Goal: Information Seeking & Learning: Check status

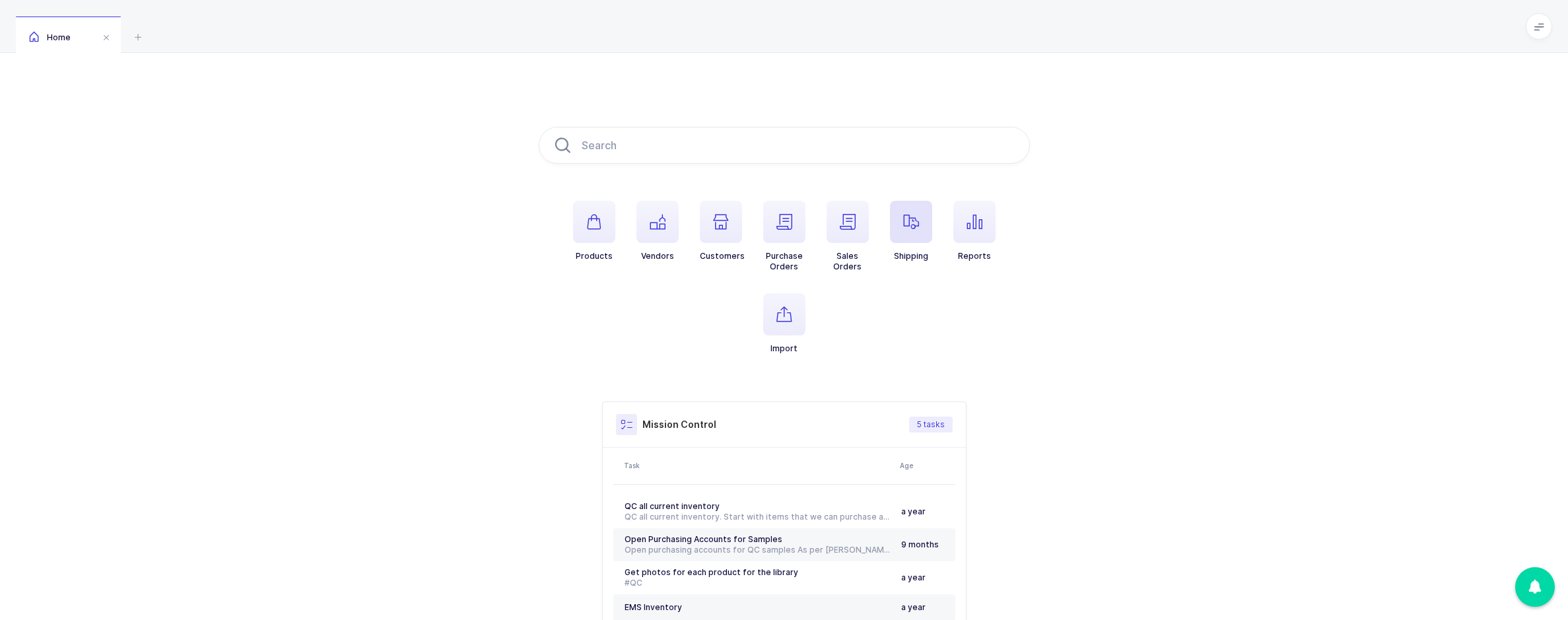
click at [905, 228] on icon "button" at bounding box center [911, 222] width 16 height 16
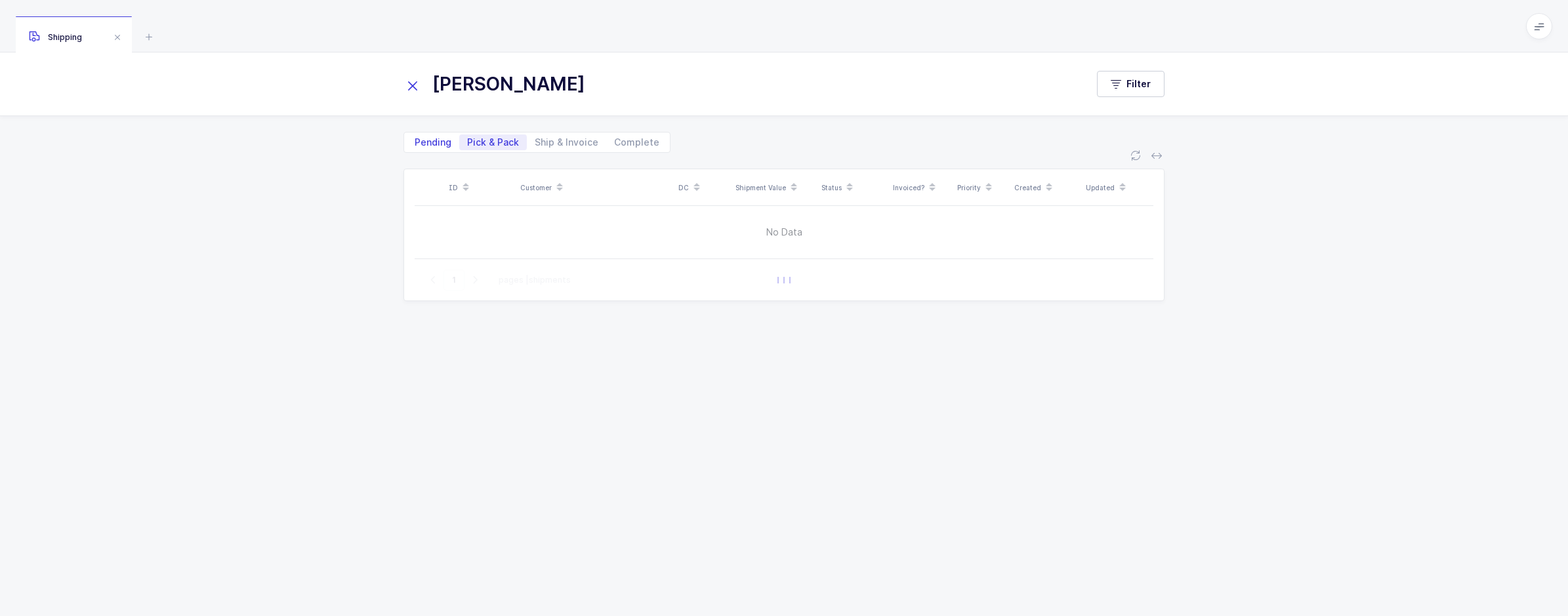
type input "HENRY"
click at [449, 142] on span "Pending" at bounding box center [433, 142] width 37 height 9
click at [415, 142] on input "Pending" at bounding box center [411, 139] width 9 height 9
radio input "true"
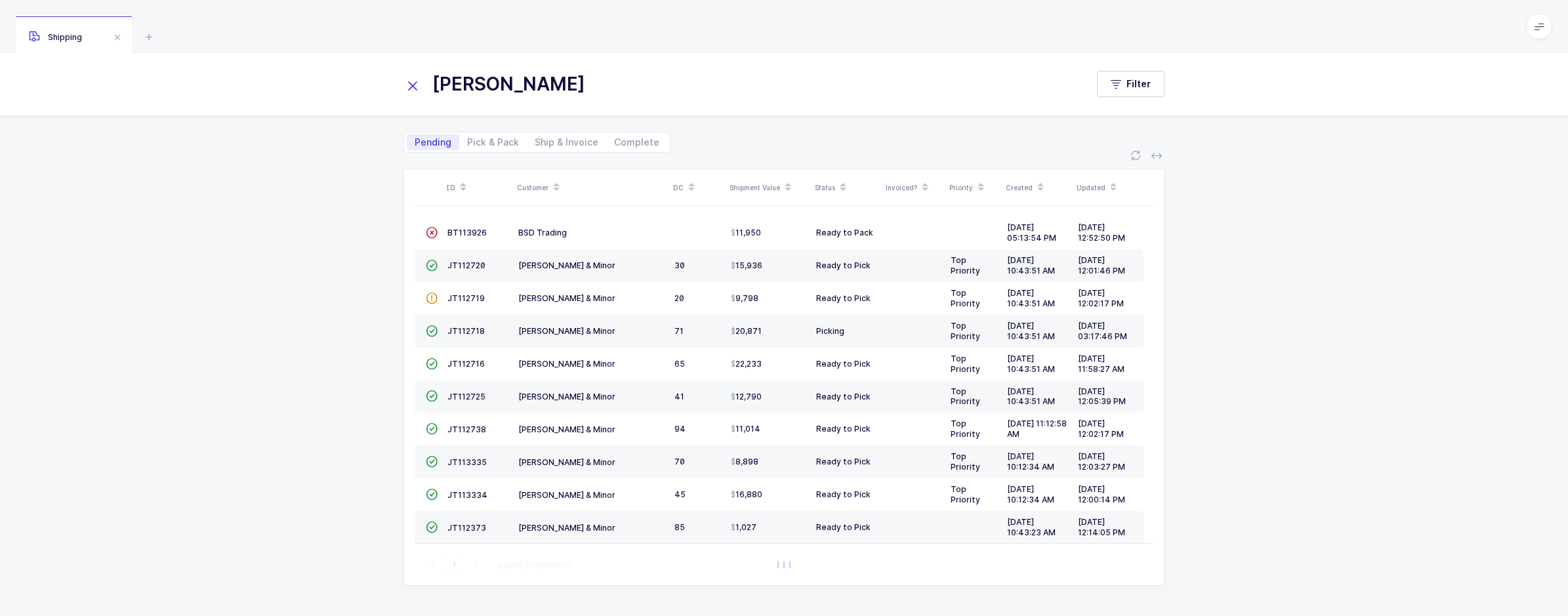
click at [1360, 420] on div "ID Customer DC Shipment Value Status Invoiced? Priority Created Updated  BT113…" at bounding box center [784, 385] width 1568 height 464
click at [502, 144] on span "Pick & Pack" at bounding box center [493, 142] width 52 height 9
click at [468, 143] on input "Pick & Pack" at bounding box center [464, 139] width 9 height 9
radio input "true"
click at [444, 139] on span "Pending" at bounding box center [433, 142] width 37 height 9
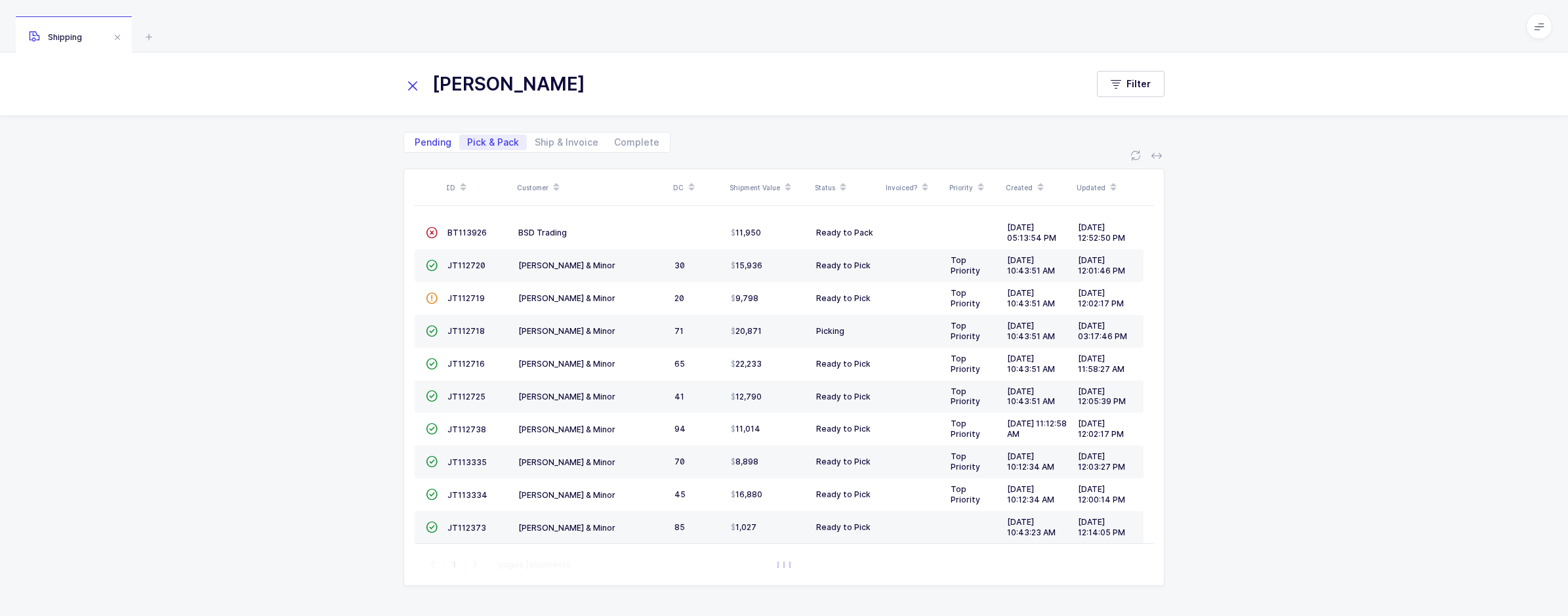
click at [415, 139] on input "Pending" at bounding box center [411, 139] width 9 height 9
radio input "true"
radio input "false"
click at [1146, 95] on button "Filter" at bounding box center [1130, 83] width 68 height 27
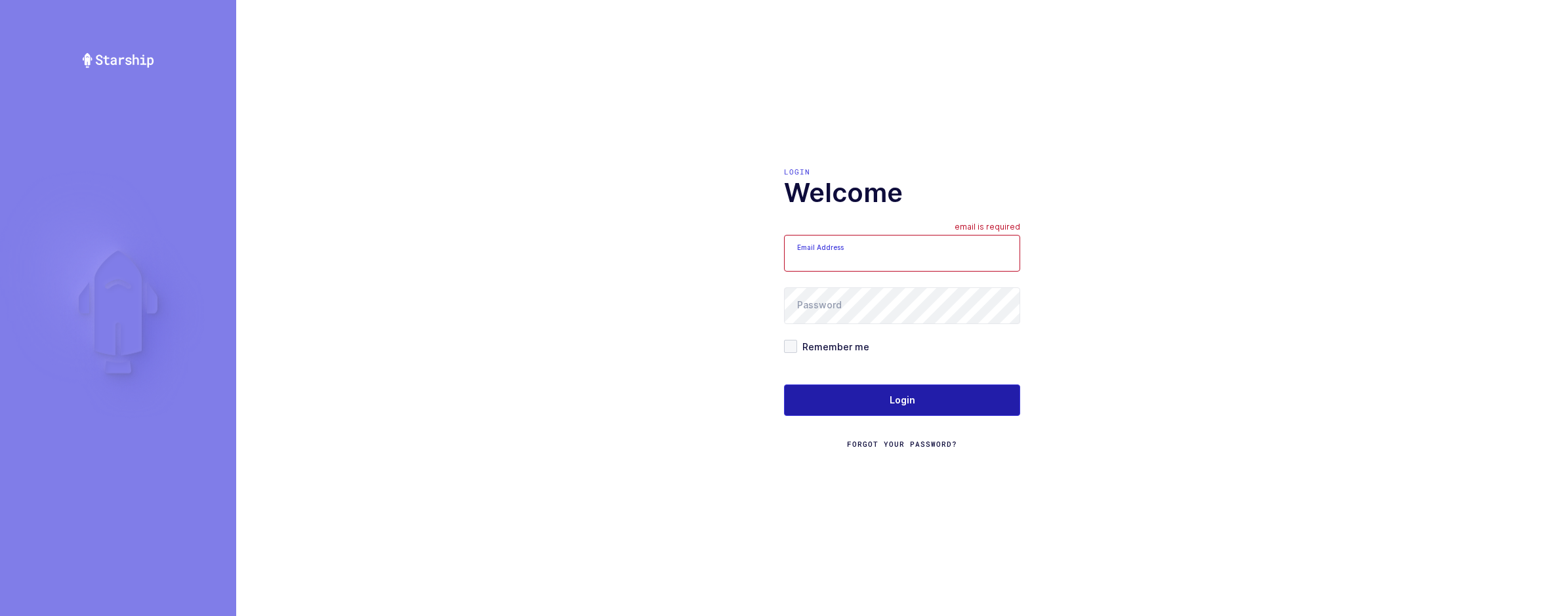
type input "[EMAIL_ADDRESS][DOMAIN_NAME]"
click at [867, 402] on button "Login" at bounding box center [902, 400] width 237 height 32
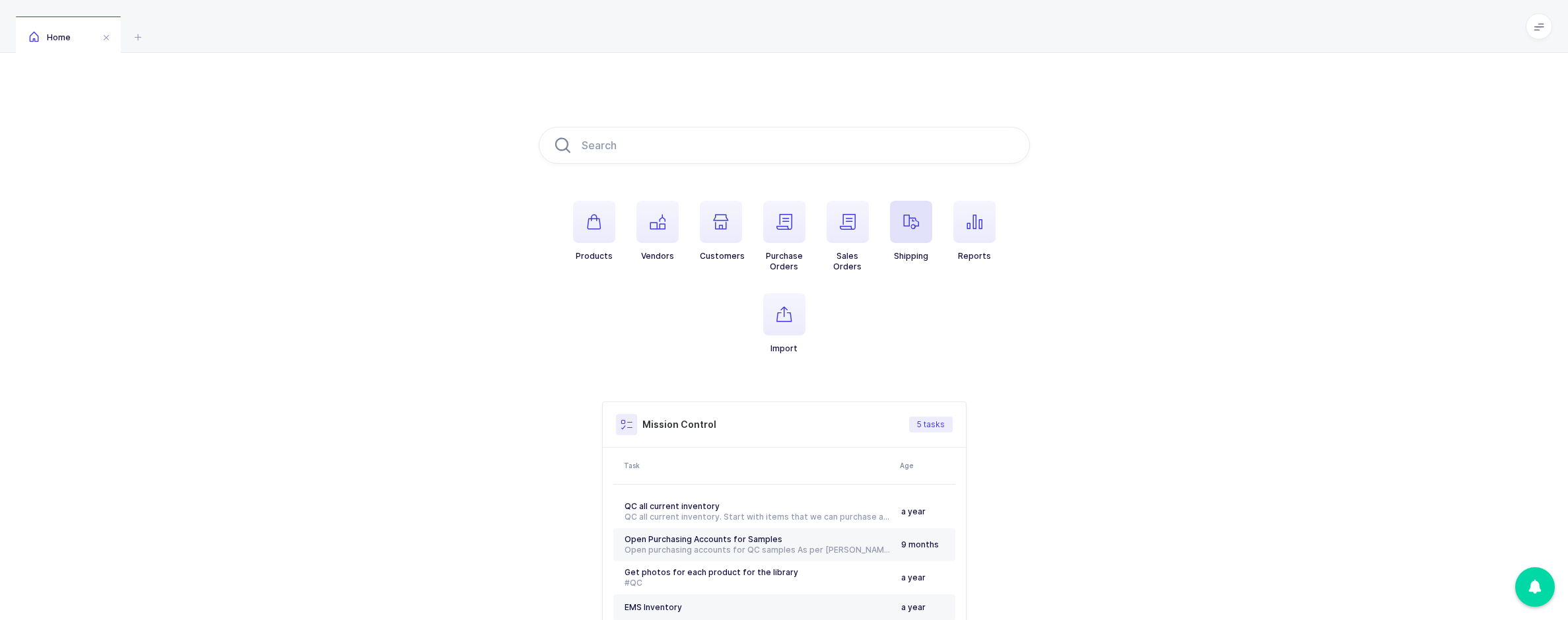
click at [914, 229] on icon "button" at bounding box center [911, 222] width 16 height 16
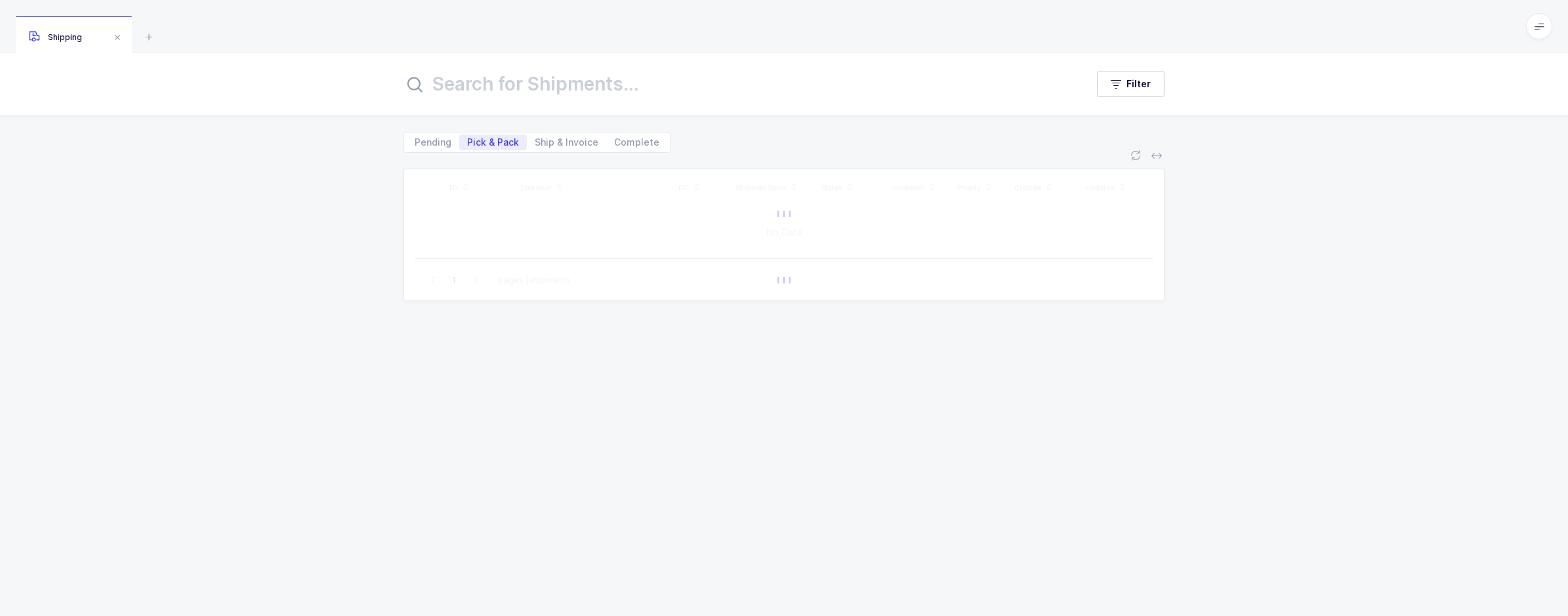
click at [550, 96] on input "text" at bounding box center [737, 83] width 667 height 32
type input "MISSION"
click at [437, 136] on span "Pending" at bounding box center [433, 142] width 52 height 15
click at [415, 136] on input "Pending" at bounding box center [411, 139] width 9 height 9
radio input "true"
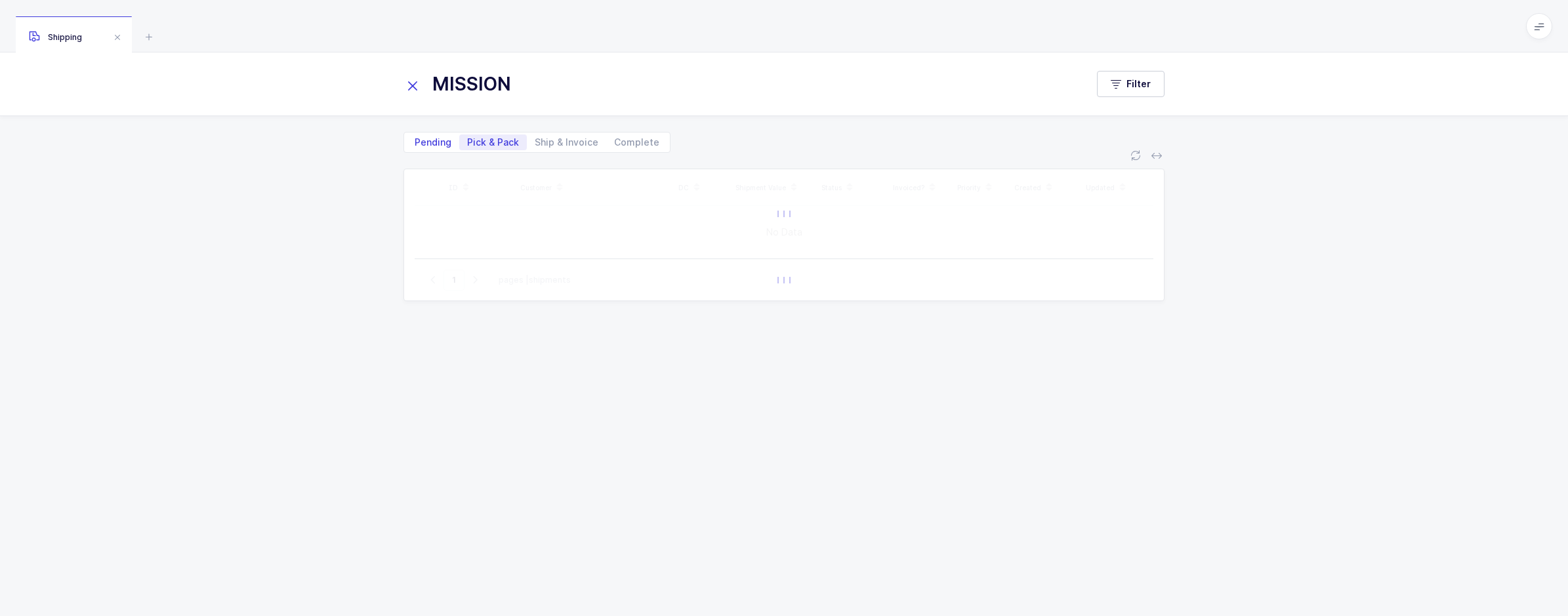
radio input "false"
click at [1134, 87] on span "Filter" at bounding box center [1139, 83] width 24 height 13
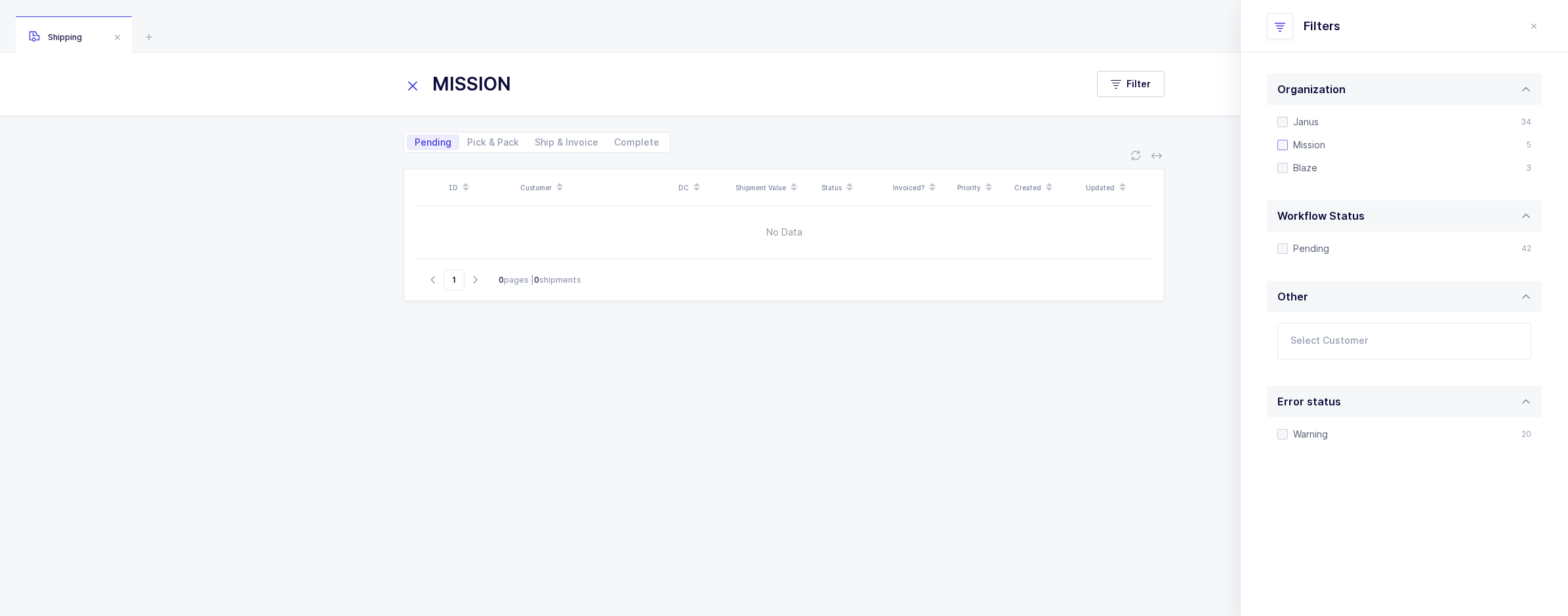
click at [1279, 145] on span at bounding box center [1282, 145] width 10 height 10
click at [1288, 139] on input "Mission" at bounding box center [1288, 139] width 0 height 0
click at [410, 87] on icon at bounding box center [412, 85] width 18 height 18
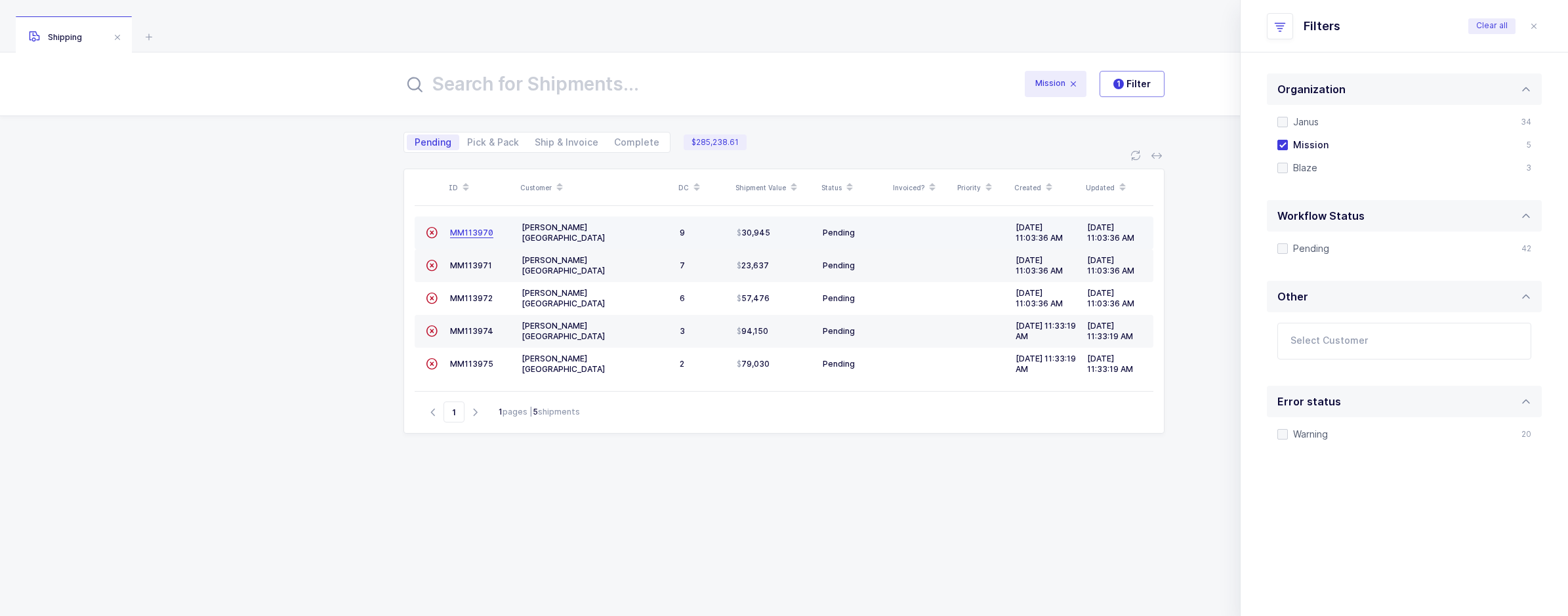
click at [470, 229] on span "MM113970" at bounding box center [471, 232] width 43 height 9
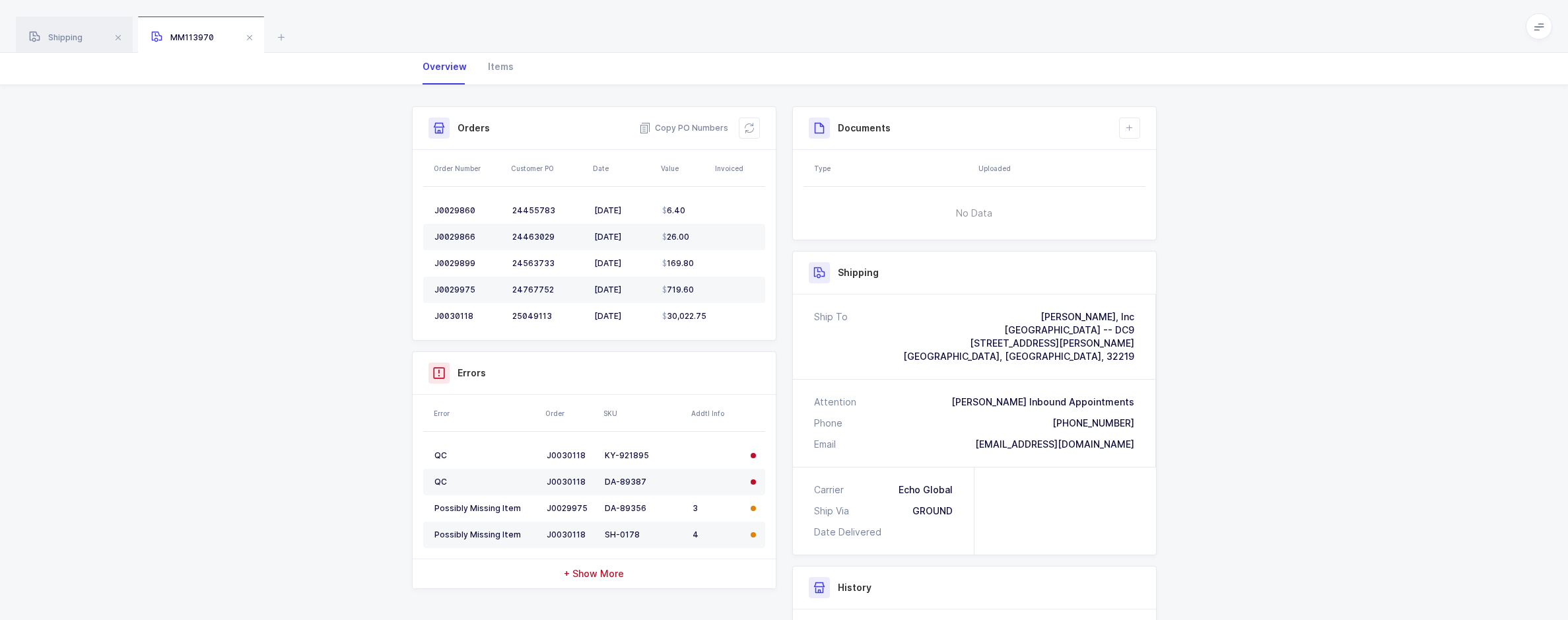
scroll to position [132, 0]
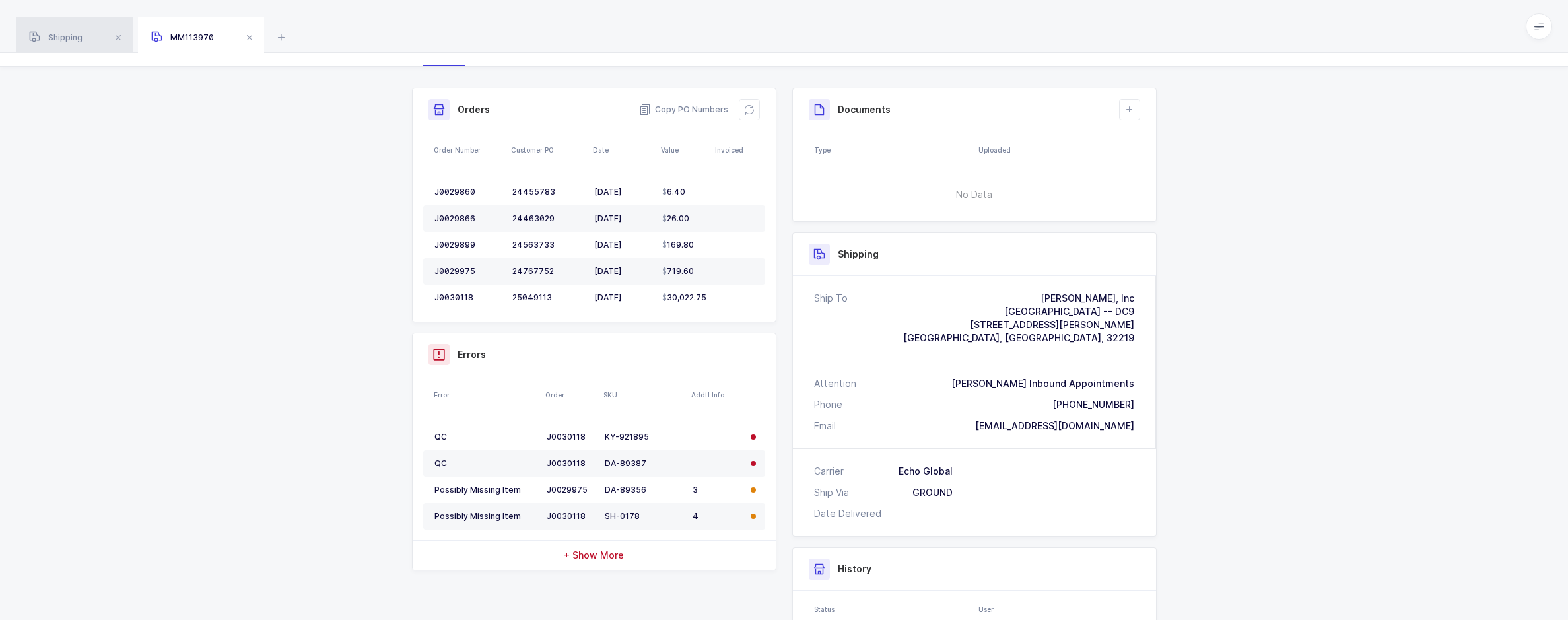
click at [69, 42] on div "Shipping" at bounding box center [74, 35] width 117 height 37
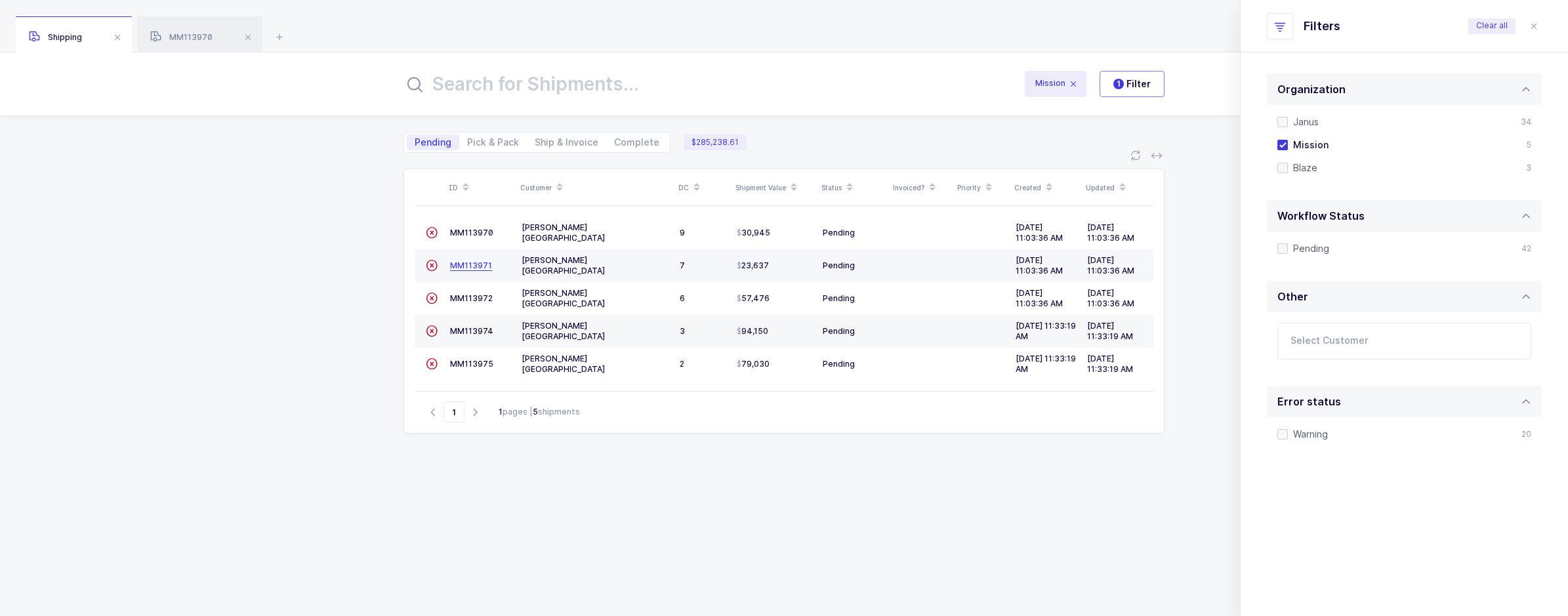
click at [477, 262] on span "MM113971" at bounding box center [470, 265] width 42 height 9
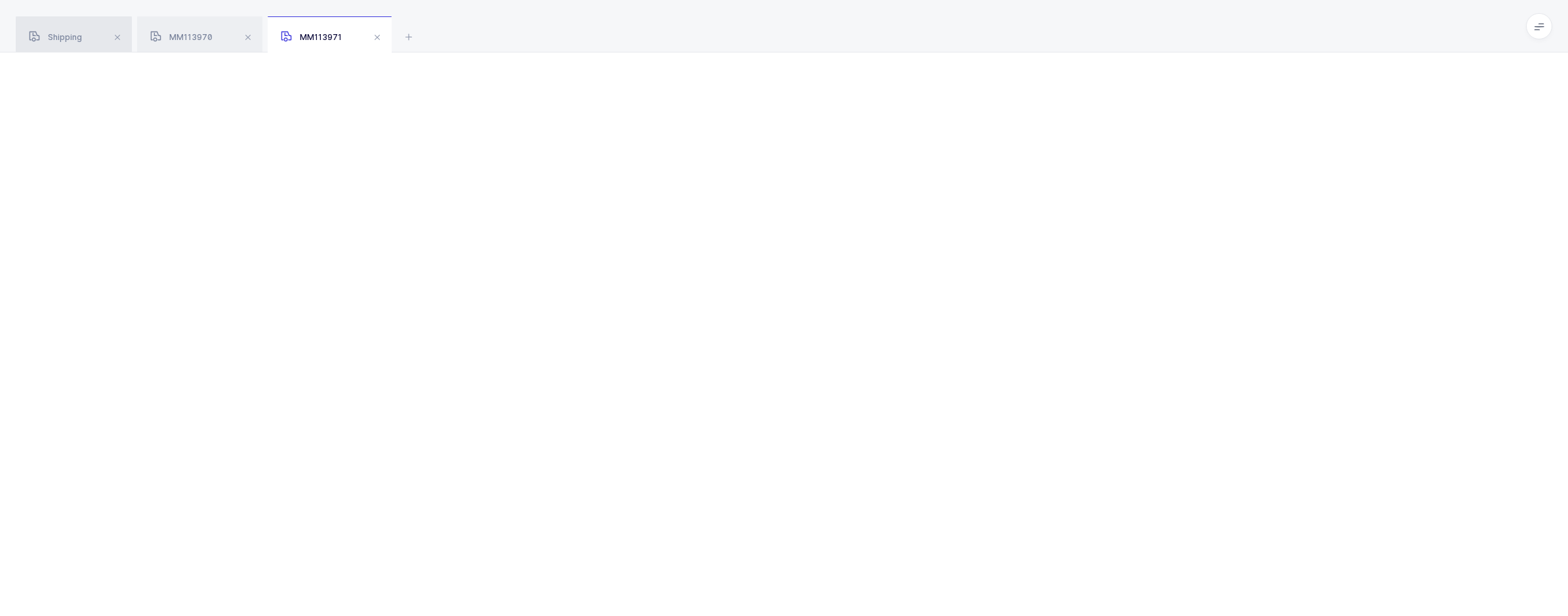
click at [87, 40] on div "Shipping" at bounding box center [73, 34] width 116 height 37
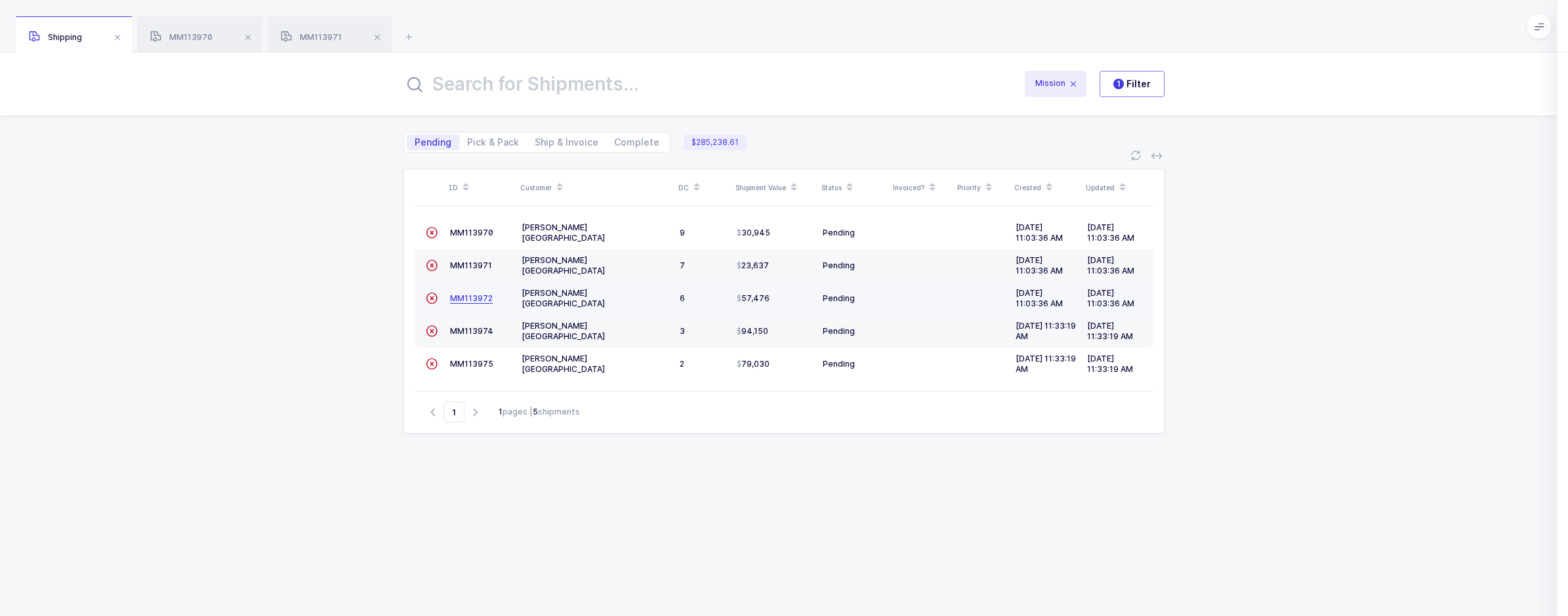
click at [477, 298] on span "MM113972" at bounding box center [471, 298] width 43 height 9
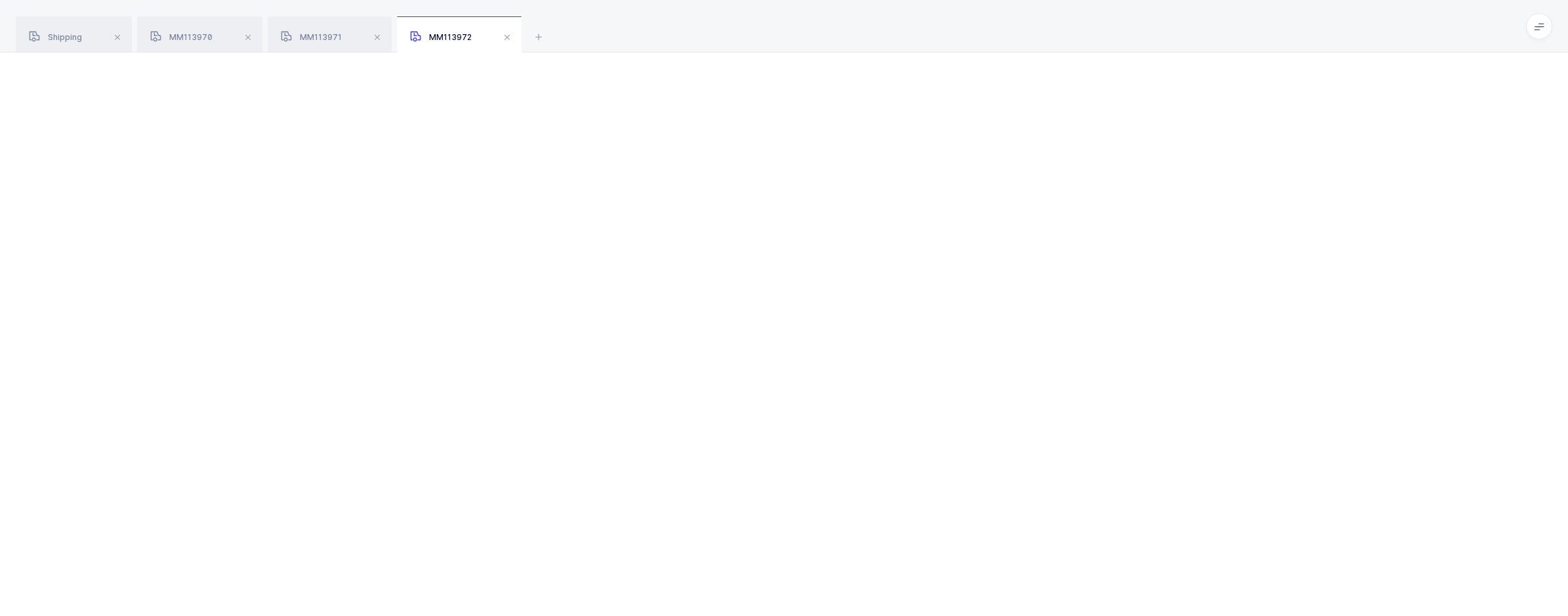
click at [40, 15] on div "Shipping MM113970 MM113971 MM113972" at bounding box center [784, 26] width 1568 height 52
drag, startPoint x: 53, startPoint y: 23, endPoint x: 379, endPoint y: 280, distance: 415.1
click at [54, 23] on div "Shipping" at bounding box center [73, 34] width 116 height 37
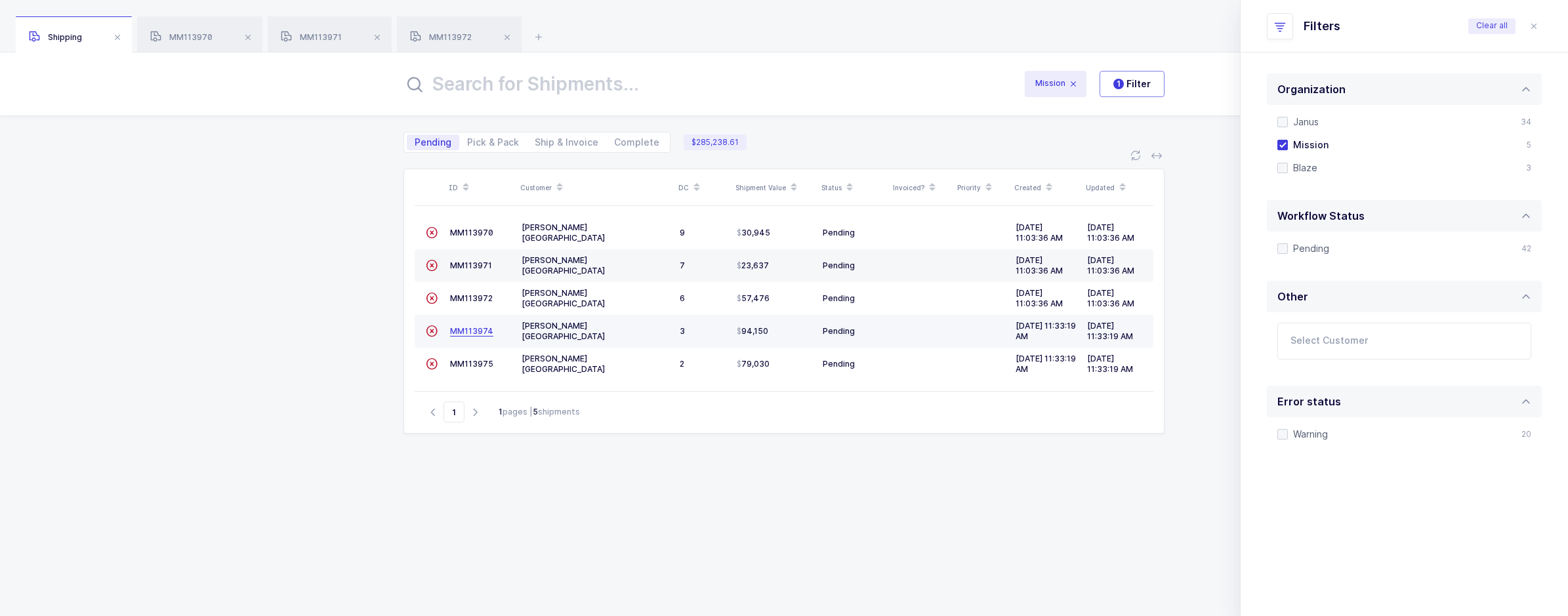
click at [479, 328] on span "MM113974" at bounding box center [471, 330] width 43 height 9
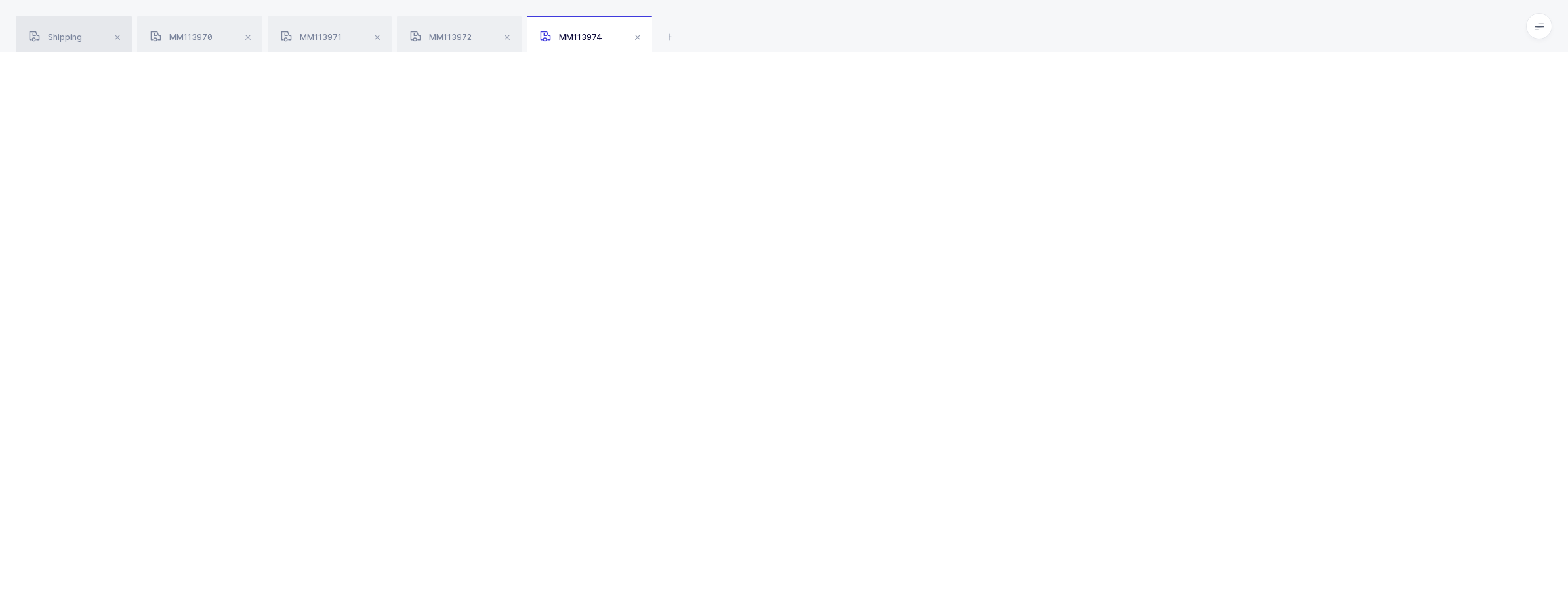
click at [55, 40] on span "Shipping" at bounding box center [56, 36] width 53 height 9
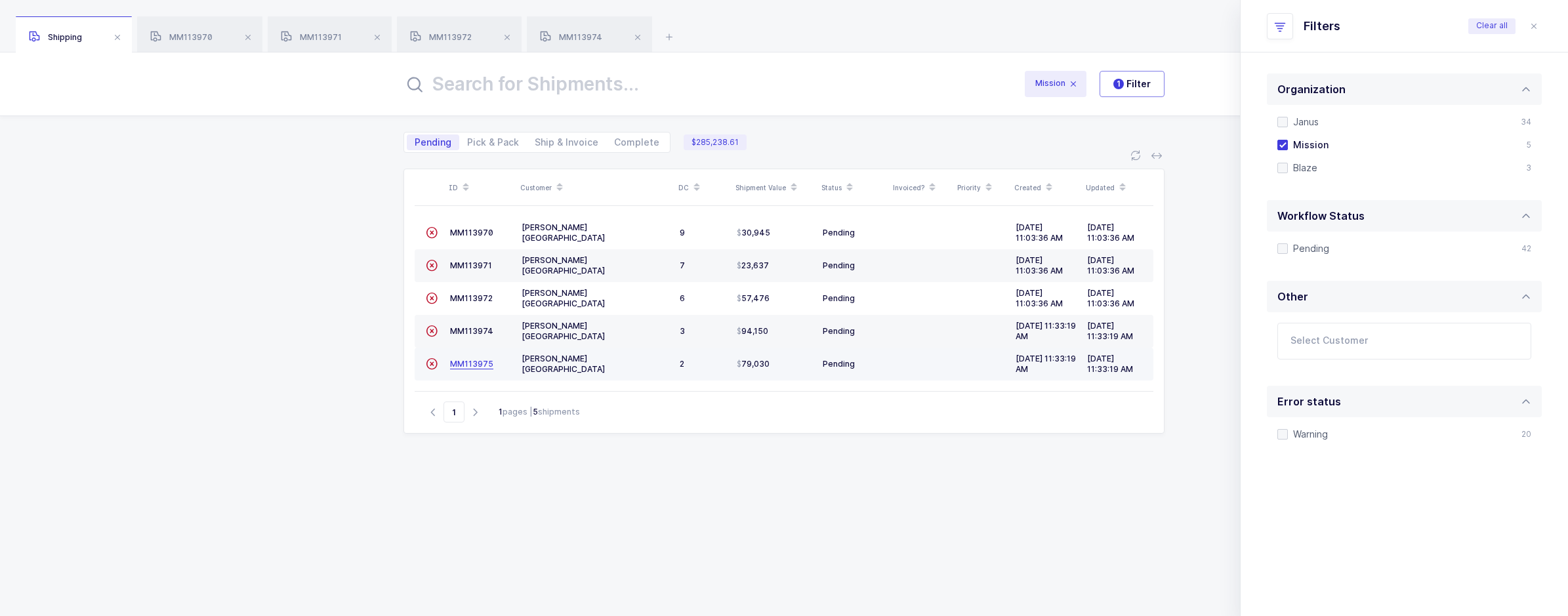
click at [461, 364] on span "MM113975" at bounding box center [471, 363] width 43 height 9
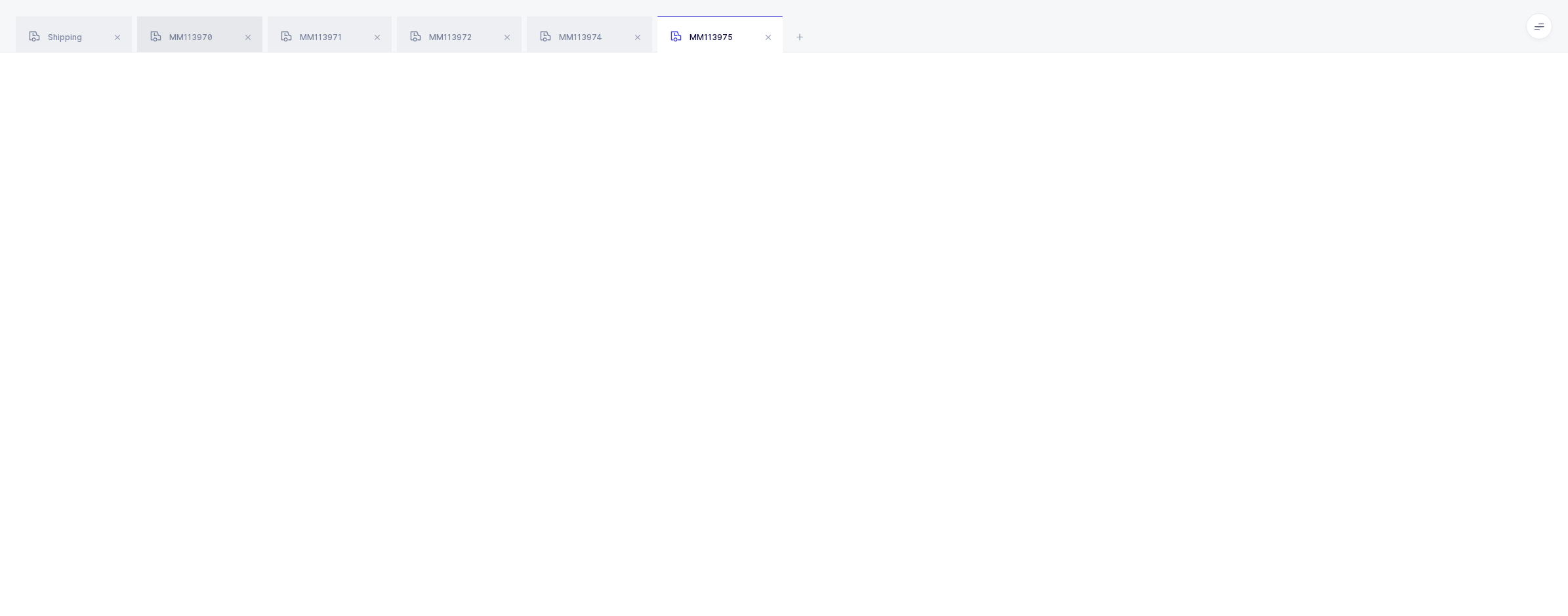
click at [195, 37] on span "MM113970" at bounding box center [181, 36] width 62 height 9
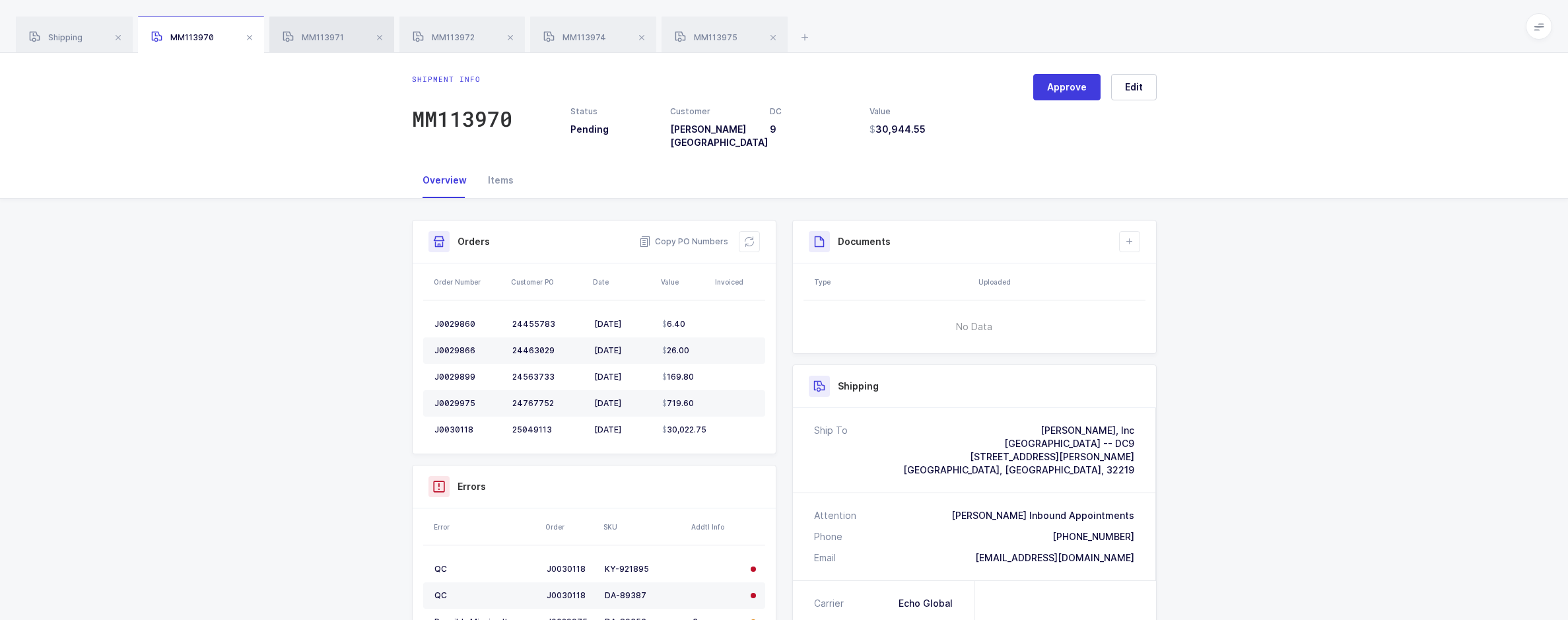
click at [322, 23] on div "MM113971" at bounding box center [331, 35] width 125 height 37
click at [460, 44] on div "MM113972" at bounding box center [462, 35] width 125 height 37
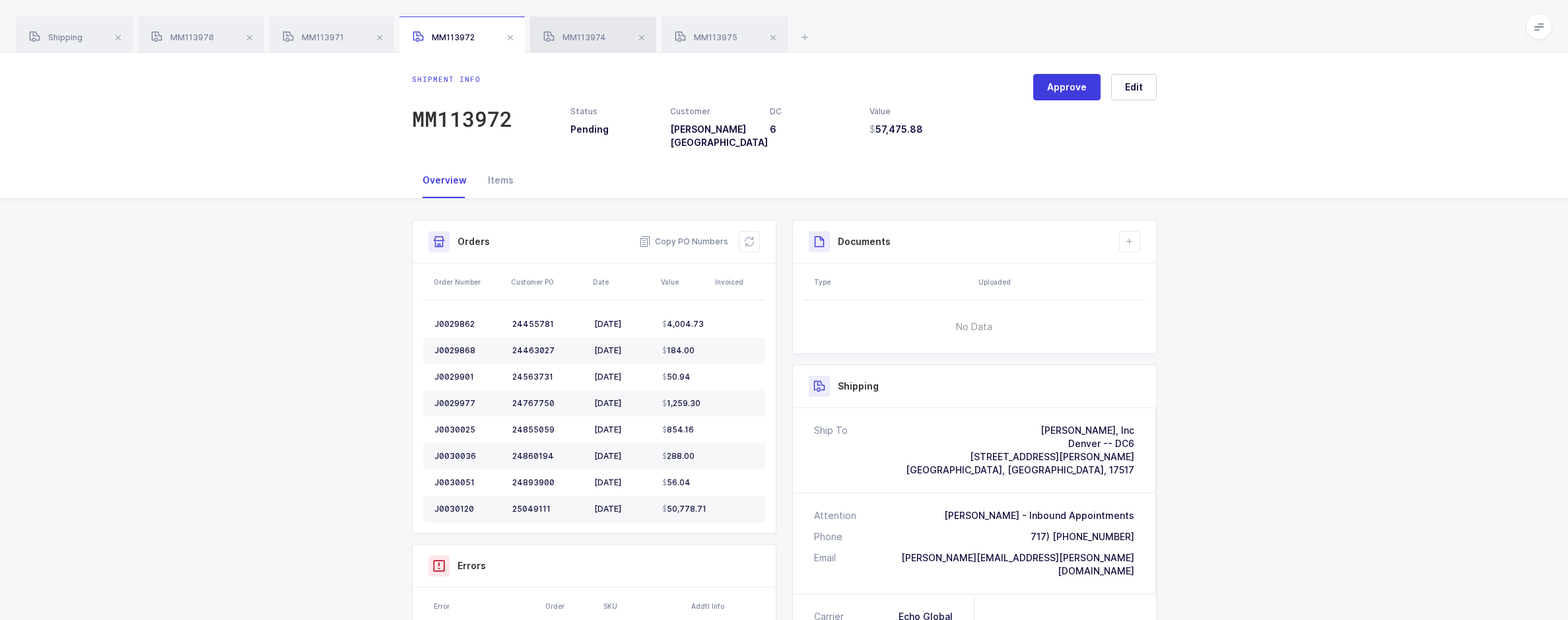
click at [594, 46] on div "MM113974" at bounding box center [594, 35] width 126 height 37
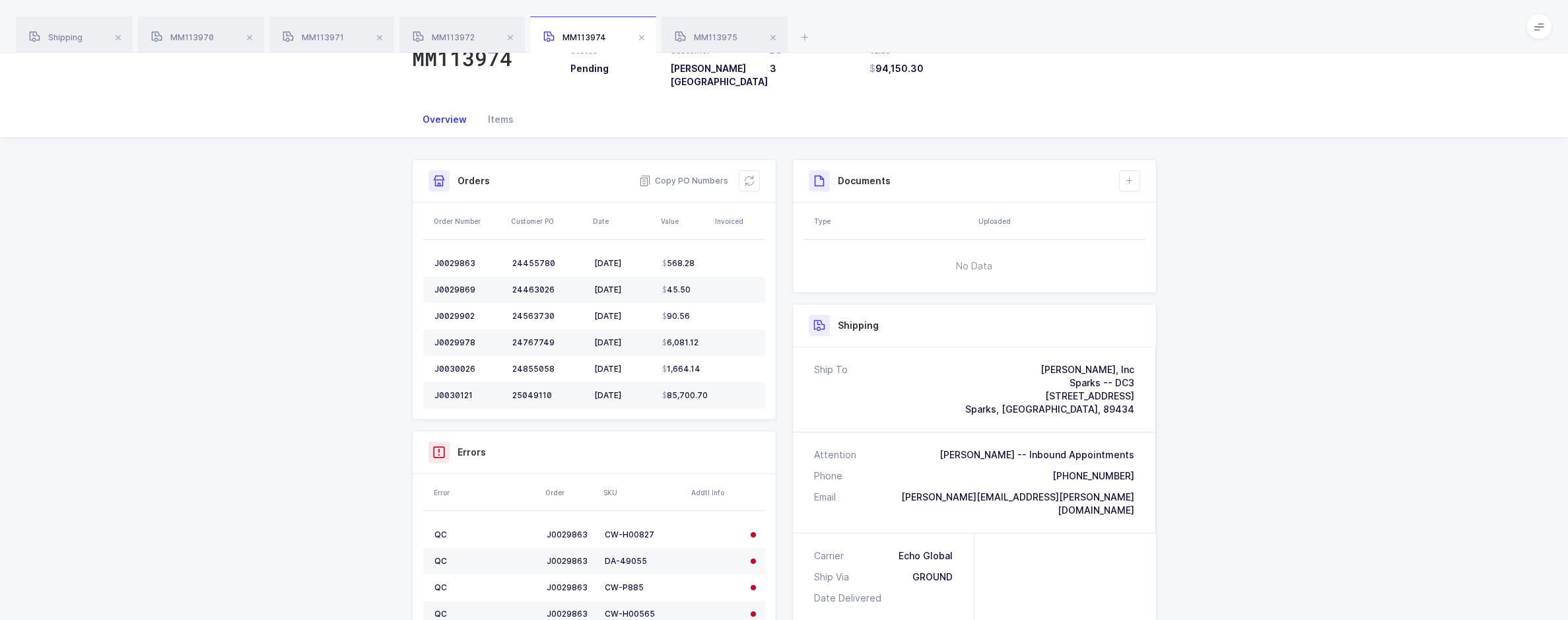
scroll to position [66, 0]
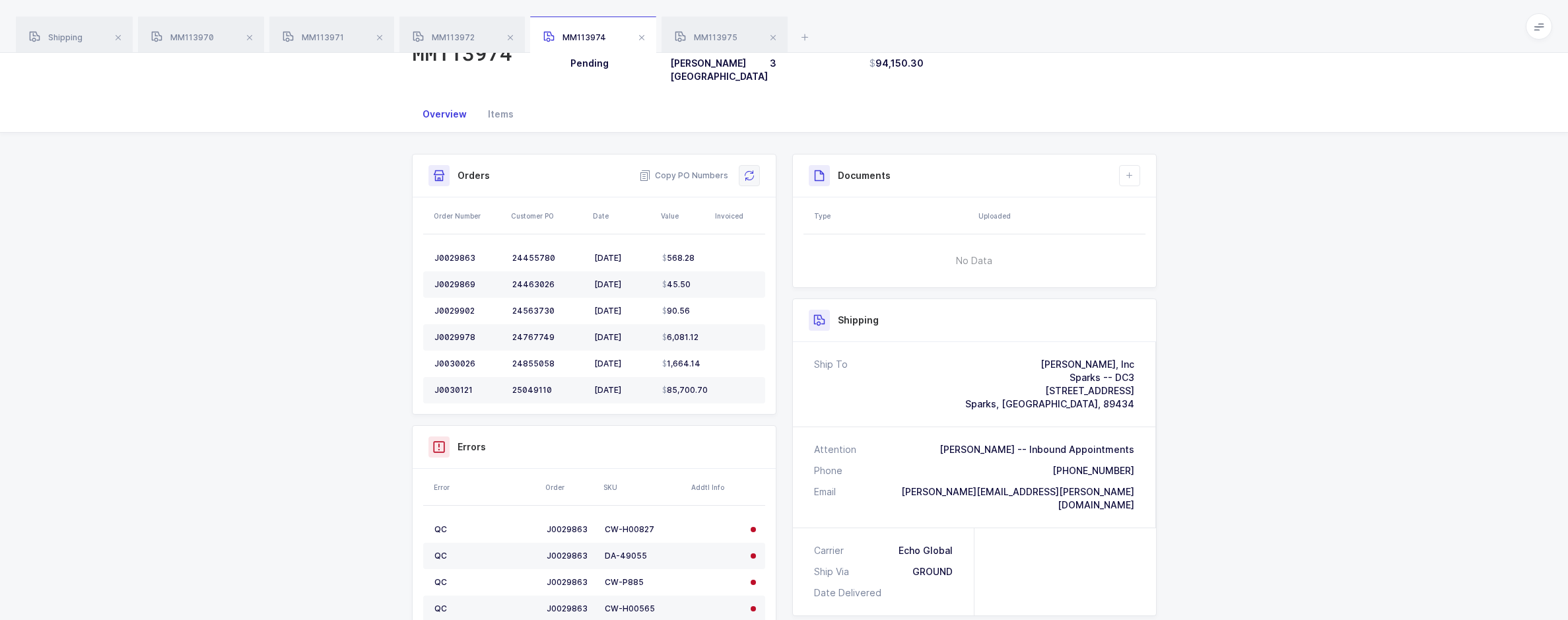
click at [739, 169] on button at bounding box center [749, 176] width 21 height 21
click at [725, 48] on div "MM113975" at bounding box center [724, 35] width 126 height 37
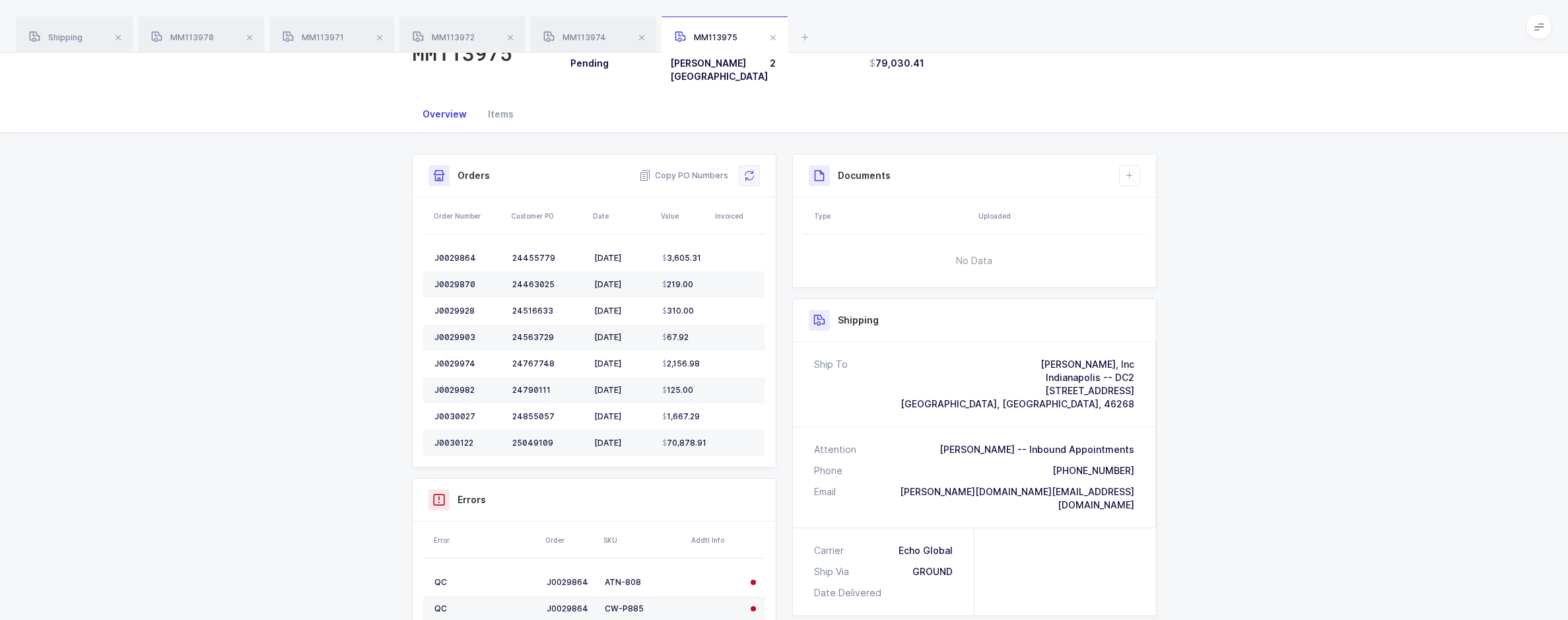
click at [747, 171] on icon at bounding box center [749, 176] width 10 height 10
click at [481, 35] on div "MM113972" at bounding box center [462, 35] width 125 height 37
click at [744, 171] on icon at bounding box center [749, 176] width 10 height 10
click at [357, 48] on div "MM113971" at bounding box center [331, 35] width 125 height 37
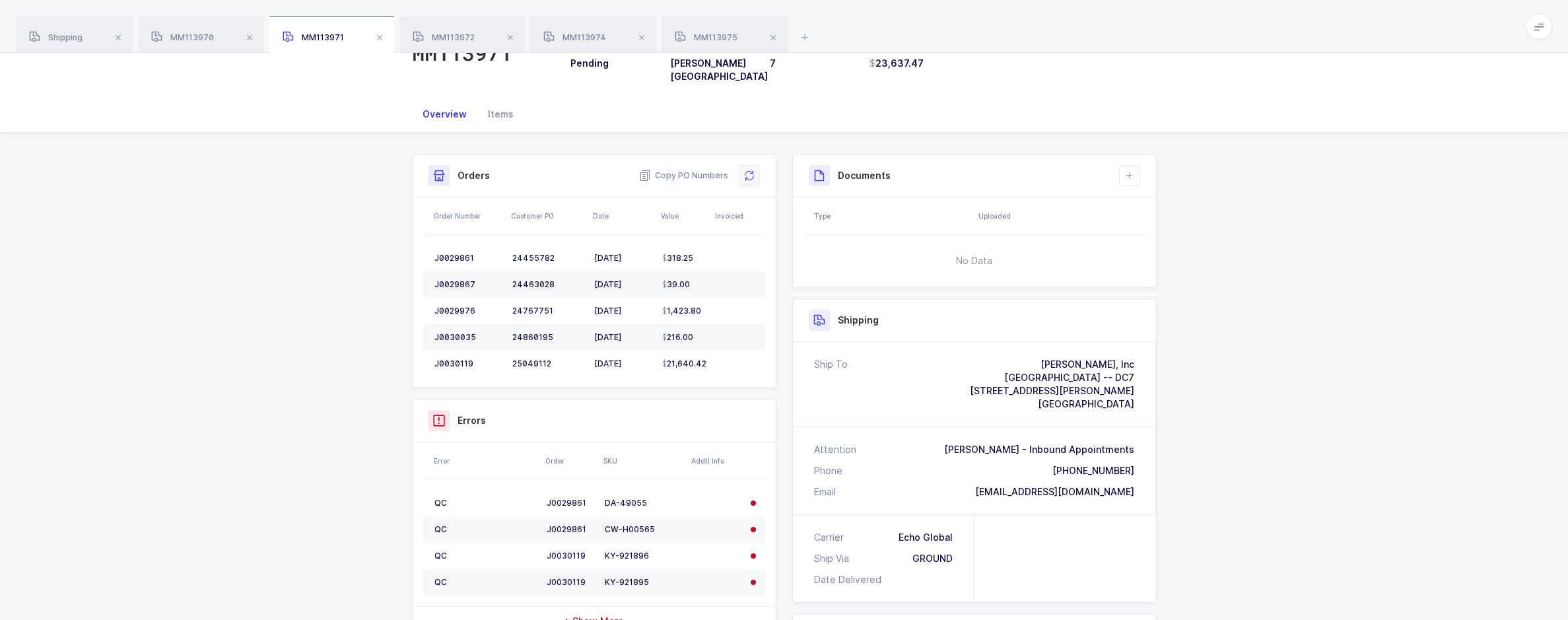
click at [747, 175] on button at bounding box center [749, 176] width 21 height 21
click at [210, 43] on div "MM113970" at bounding box center [201, 35] width 126 height 37
click at [746, 172] on button at bounding box center [749, 176] width 21 height 21
